Goal: Understand site structure: Understand site structure

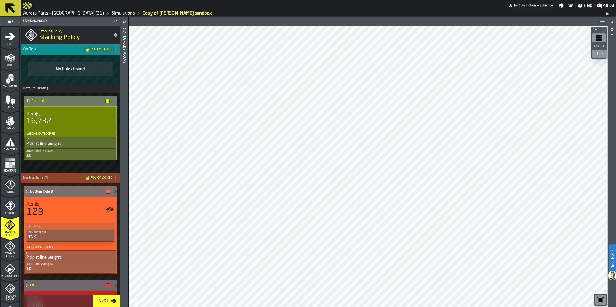
click at [13, 117] on icon "menu Orders" at bounding box center [10, 121] width 10 height 10
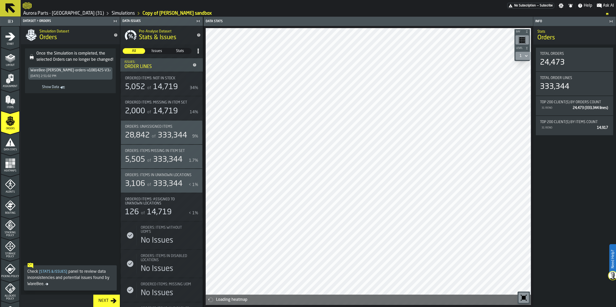
click at [8, 99] on polygon "menu Items" at bounding box center [9, 100] width 2 height 6
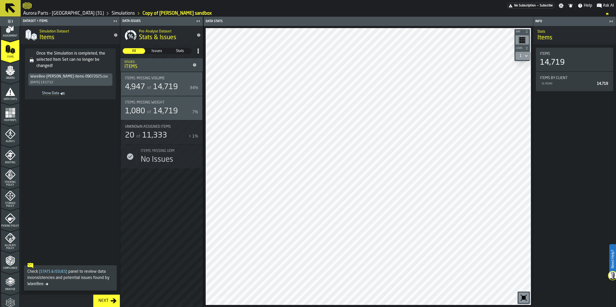
scroll to position [64, 0]
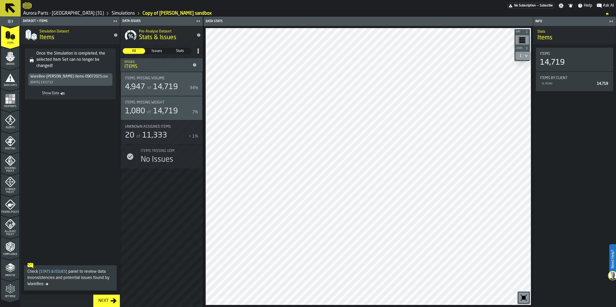
click at [15, 250] on div "Compliance" at bounding box center [10, 249] width 18 height 14
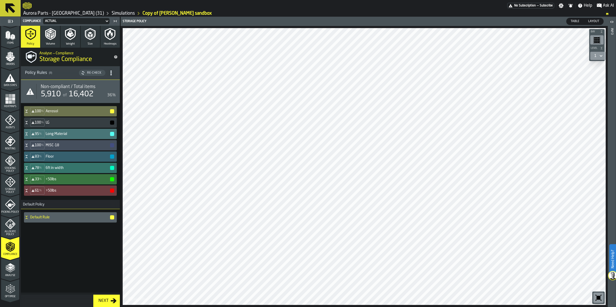
click at [52, 122] on h4 "LG" at bounding box center [78, 123] width 64 height 4
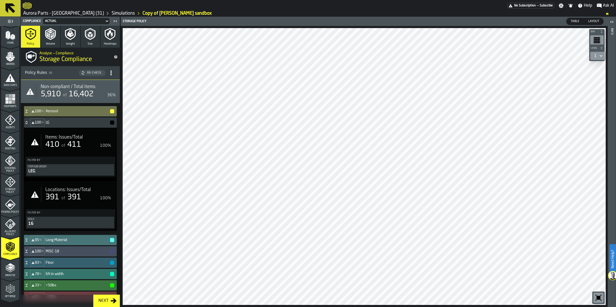
click at [39, 142] on div "stat-Items: Issues/Total" at bounding box center [35, 142] width 11 height 10
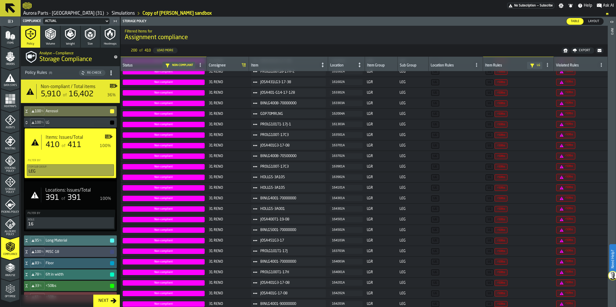
scroll to position [78, 0]
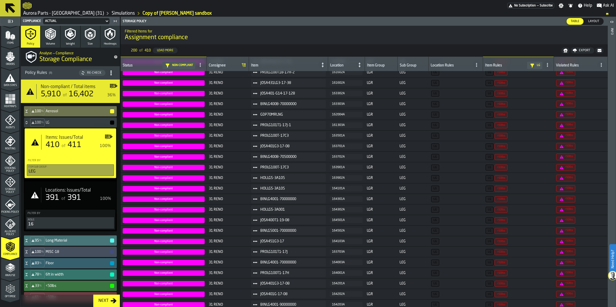
click at [27, 122] on icon at bounding box center [26, 123] width 5 height 4
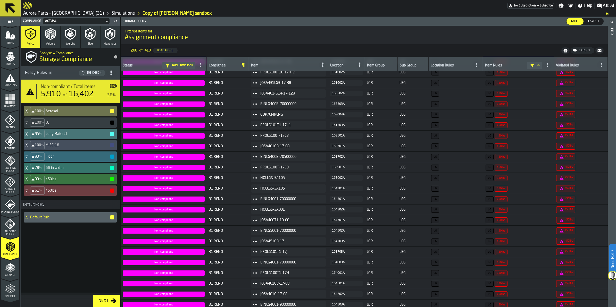
click at [77, 156] on h4 "Floor" at bounding box center [78, 157] width 64 height 4
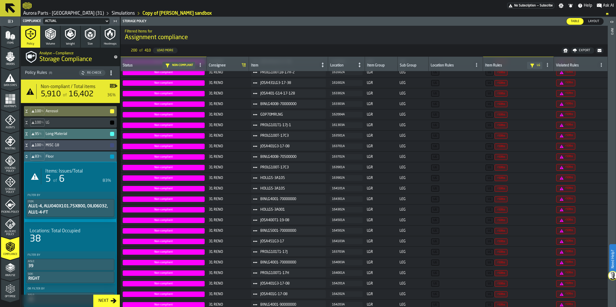
click at [77, 156] on h4 "Floor" at bounding box center [78, 157] width 64 height 4
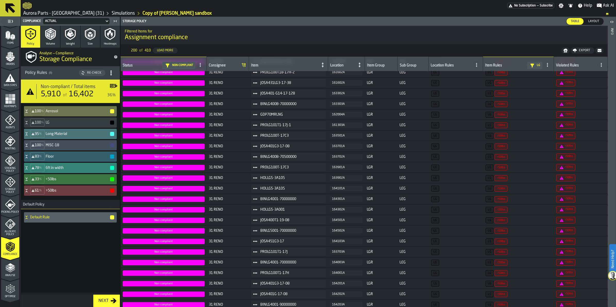
click at [77, 166] on h4 "6ft in width" at bounding box center [78, 168] width 64 height 4
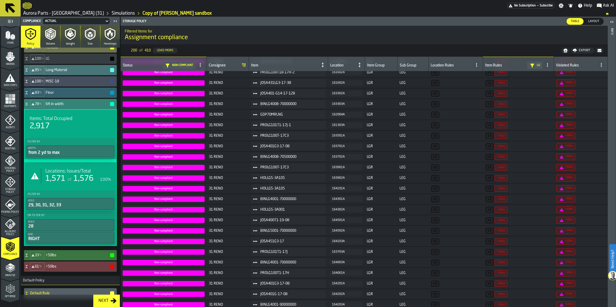
scroll to position [64, 0]
click at [67, 184] on div "Locations: Issues/Total 1,571 of 1,576 100%" at bounding box center [70, 175] width 90 height 23
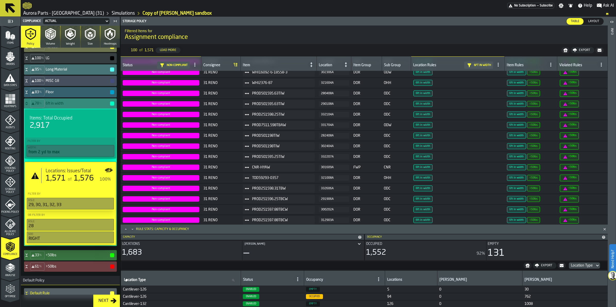
click at [551, 64] on span at bounding box center [550, 65] width 8 height 8
click at [551, 65] on icon at bounding box center [550, 65] width 4 height 4
